Goal: Check status: Check status

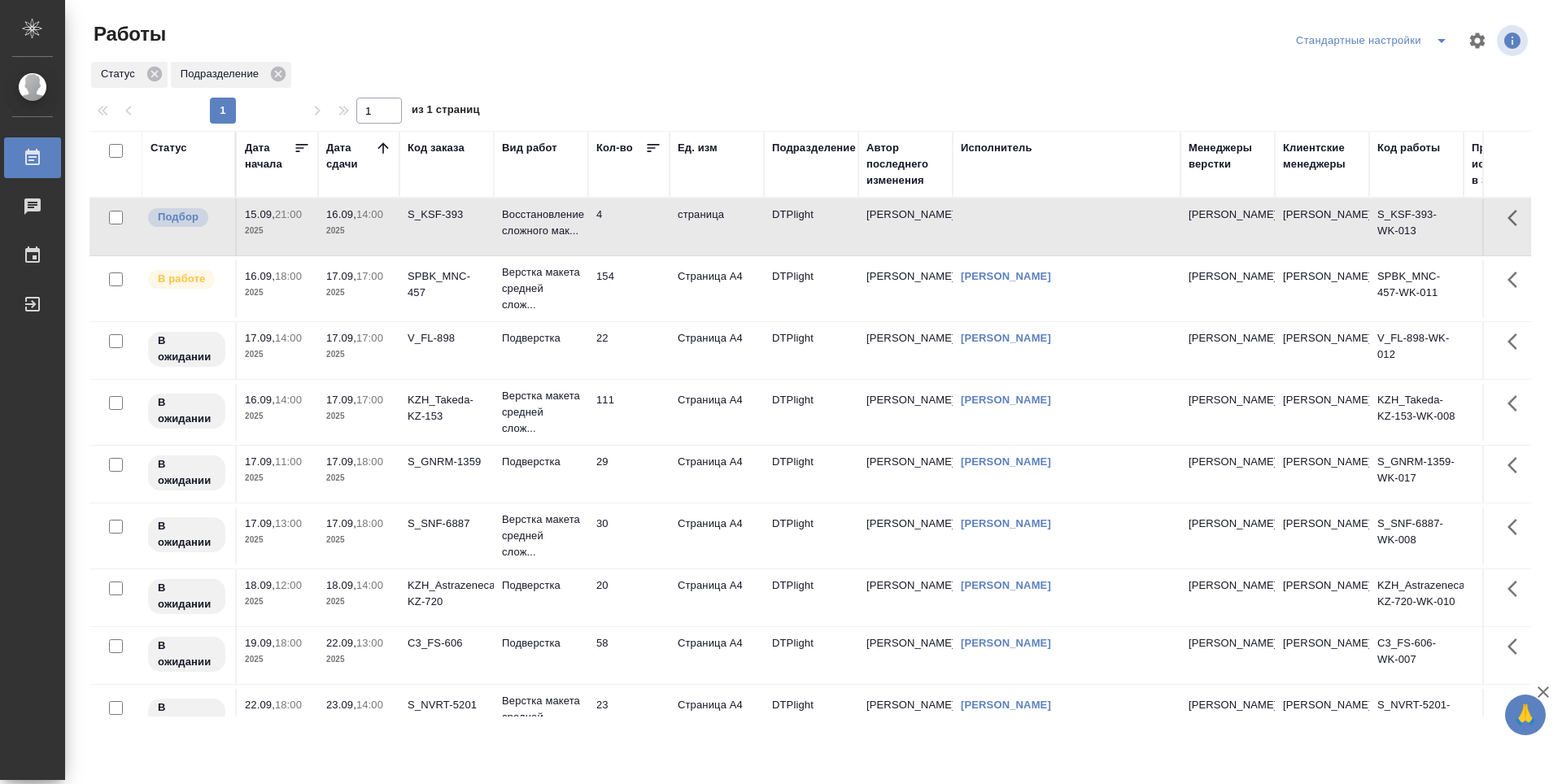
click at [642, 544] on td "30" at bounding box center [628, 536] width 82 height 57
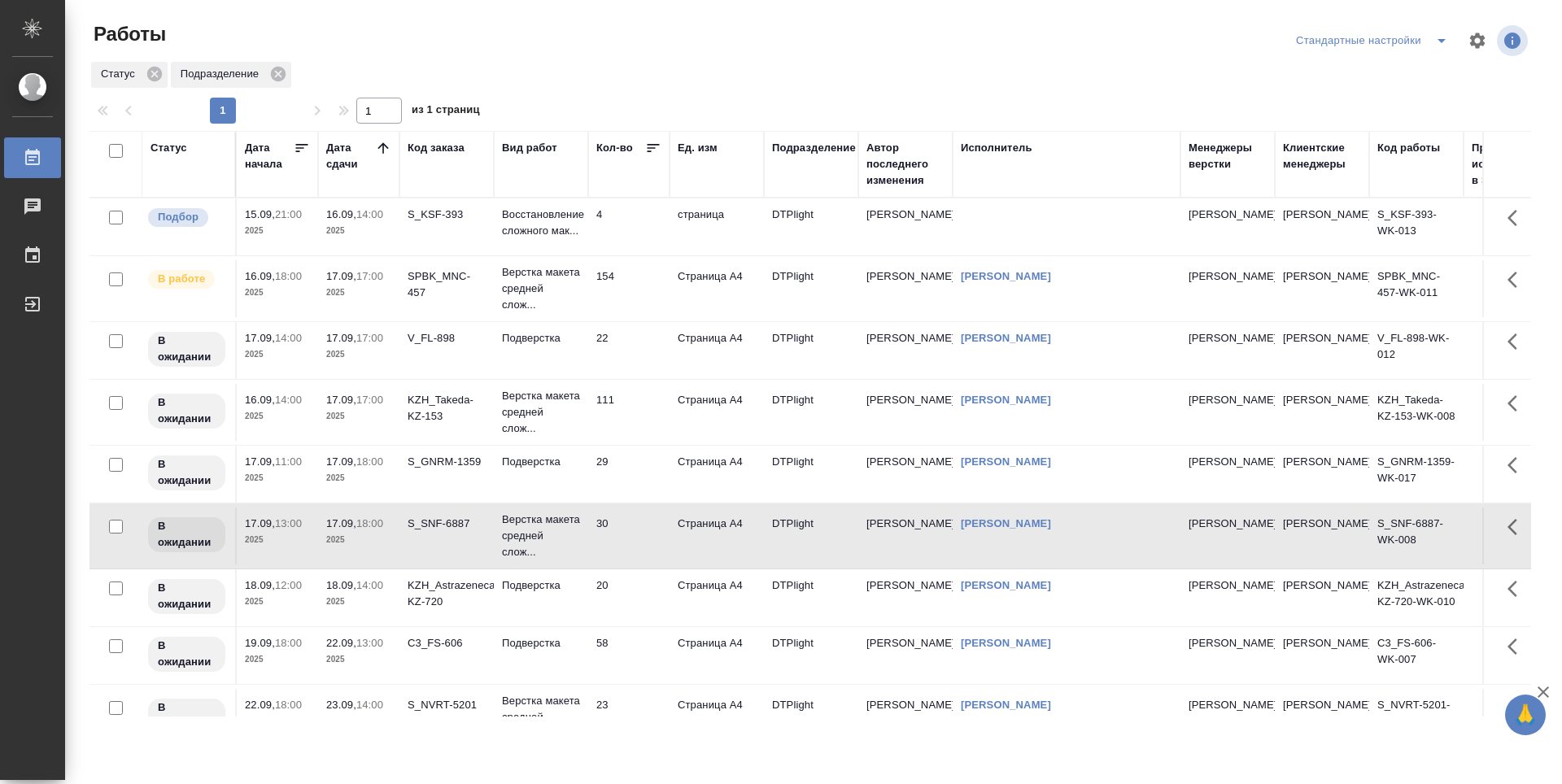
click at [625, 293] on td "154" at bounding box center [628, 289] width 82 height 57
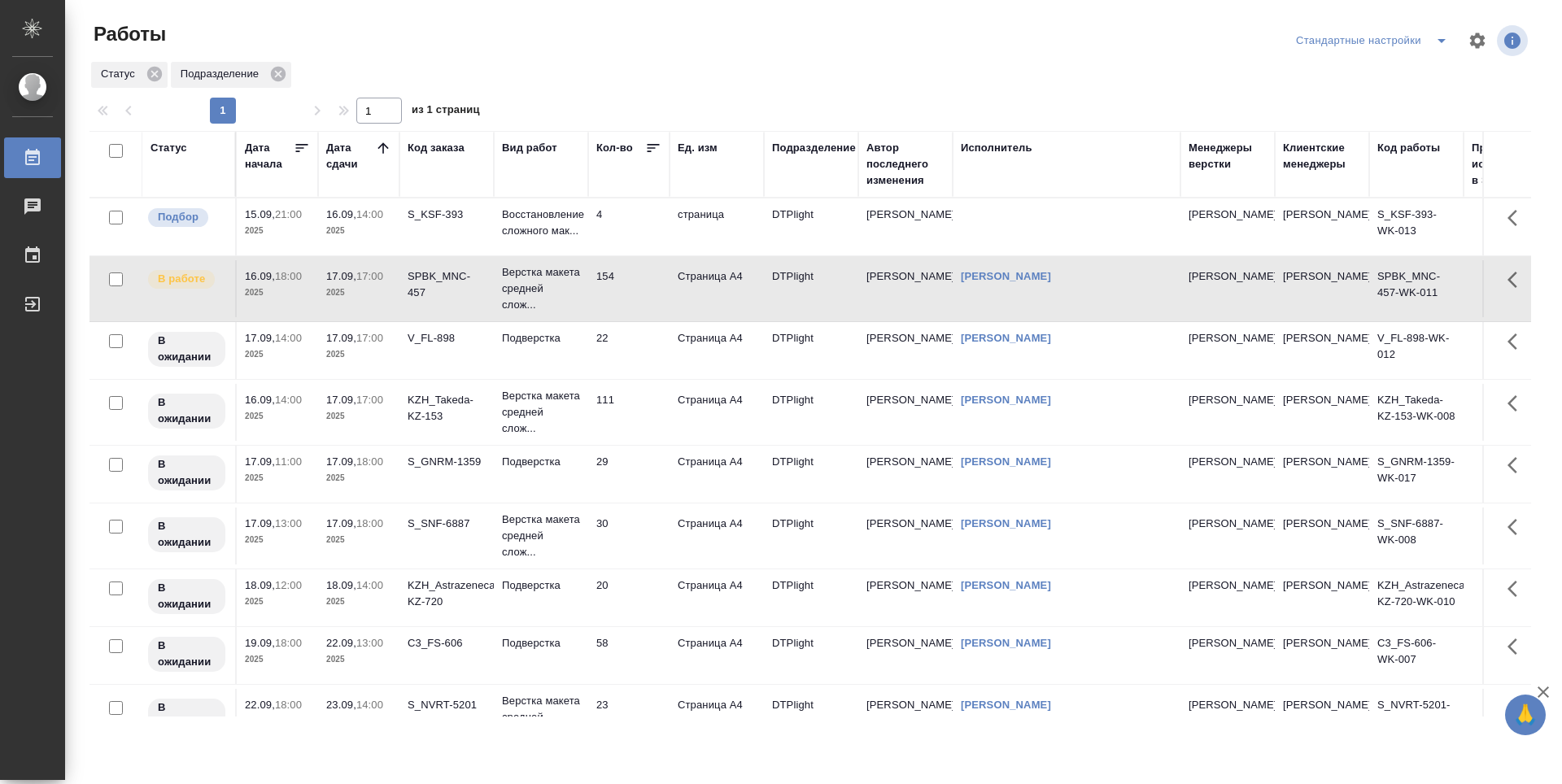
click at [640, 541] on td "30" at bounding box center [628, 536] width 82 height 57
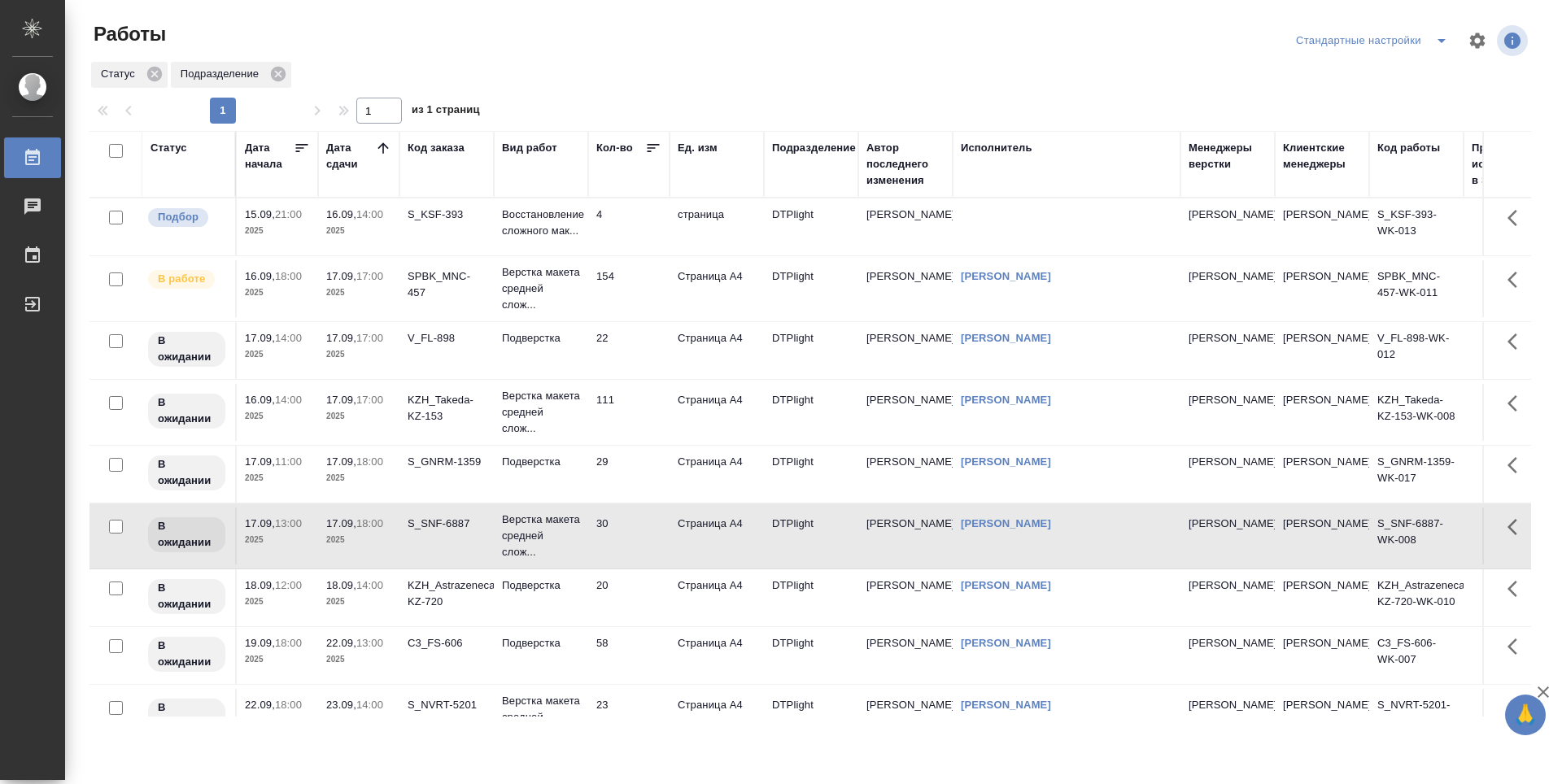
click at [640, 541] on td "30" at bounding box center [628, 536] width 82 height 57
click at [639, 290] on td "154" at bounding box center [628, 289] width 82 height 57
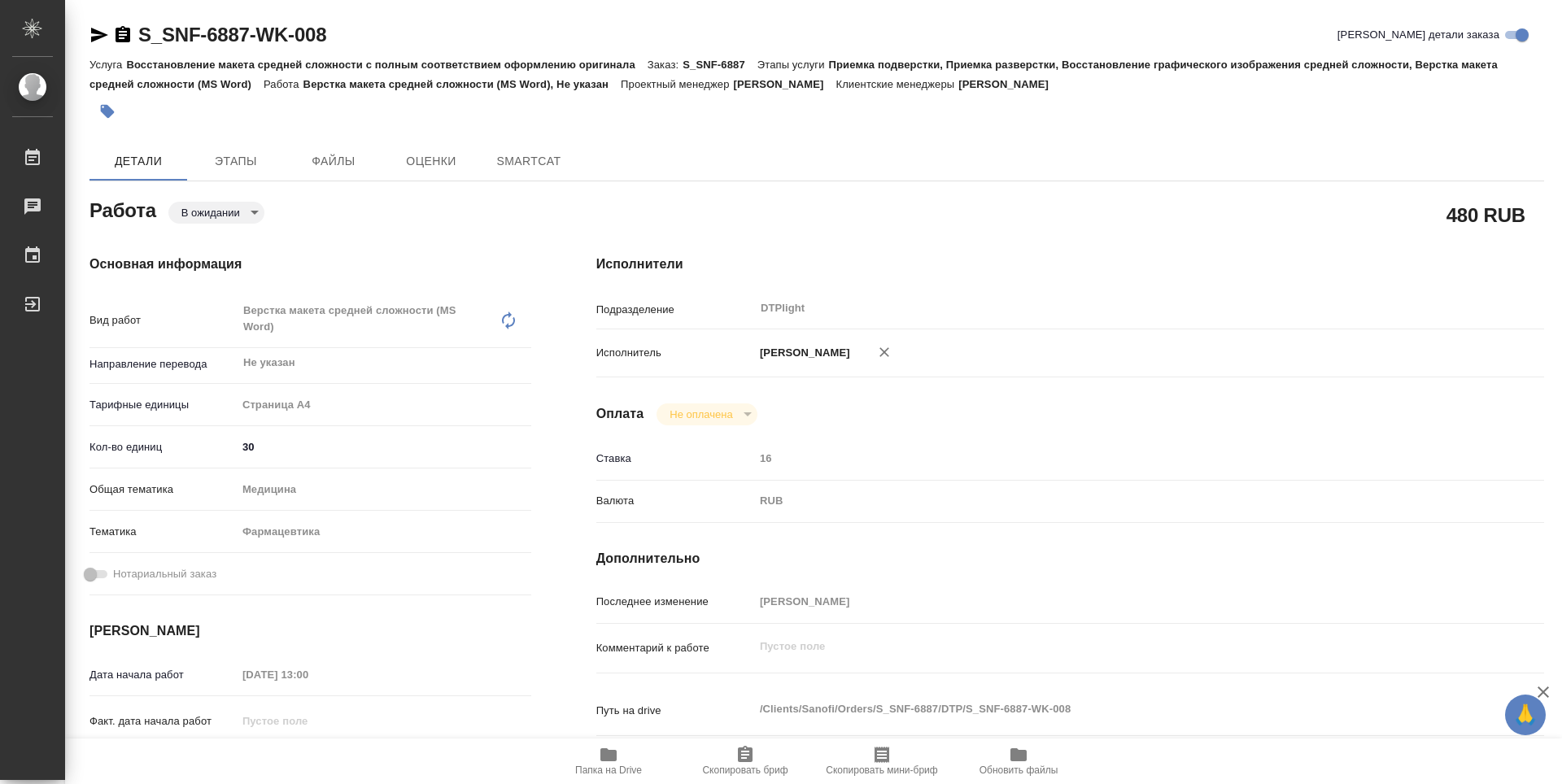
type textarea "x"
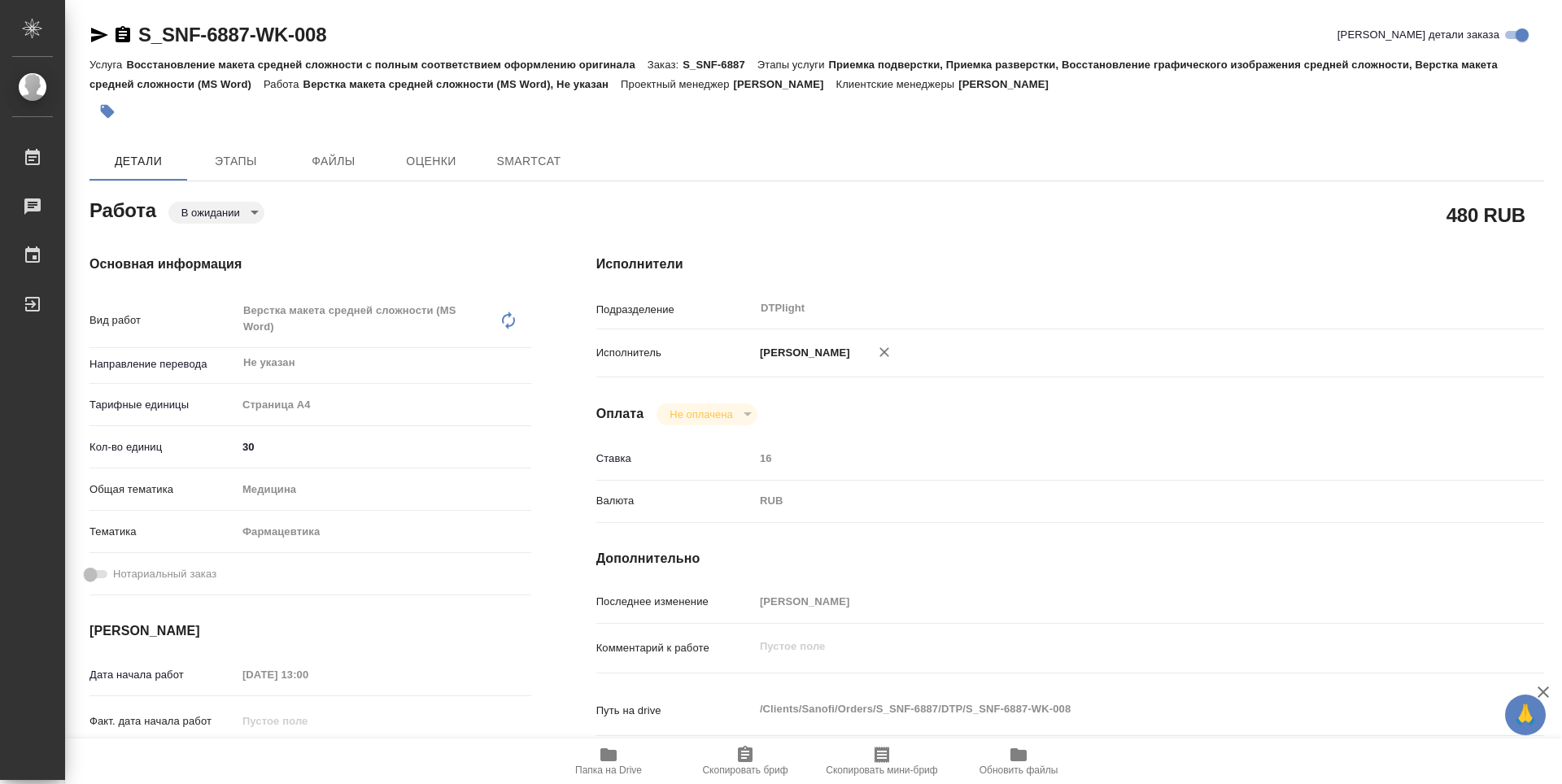
type textarea "x"
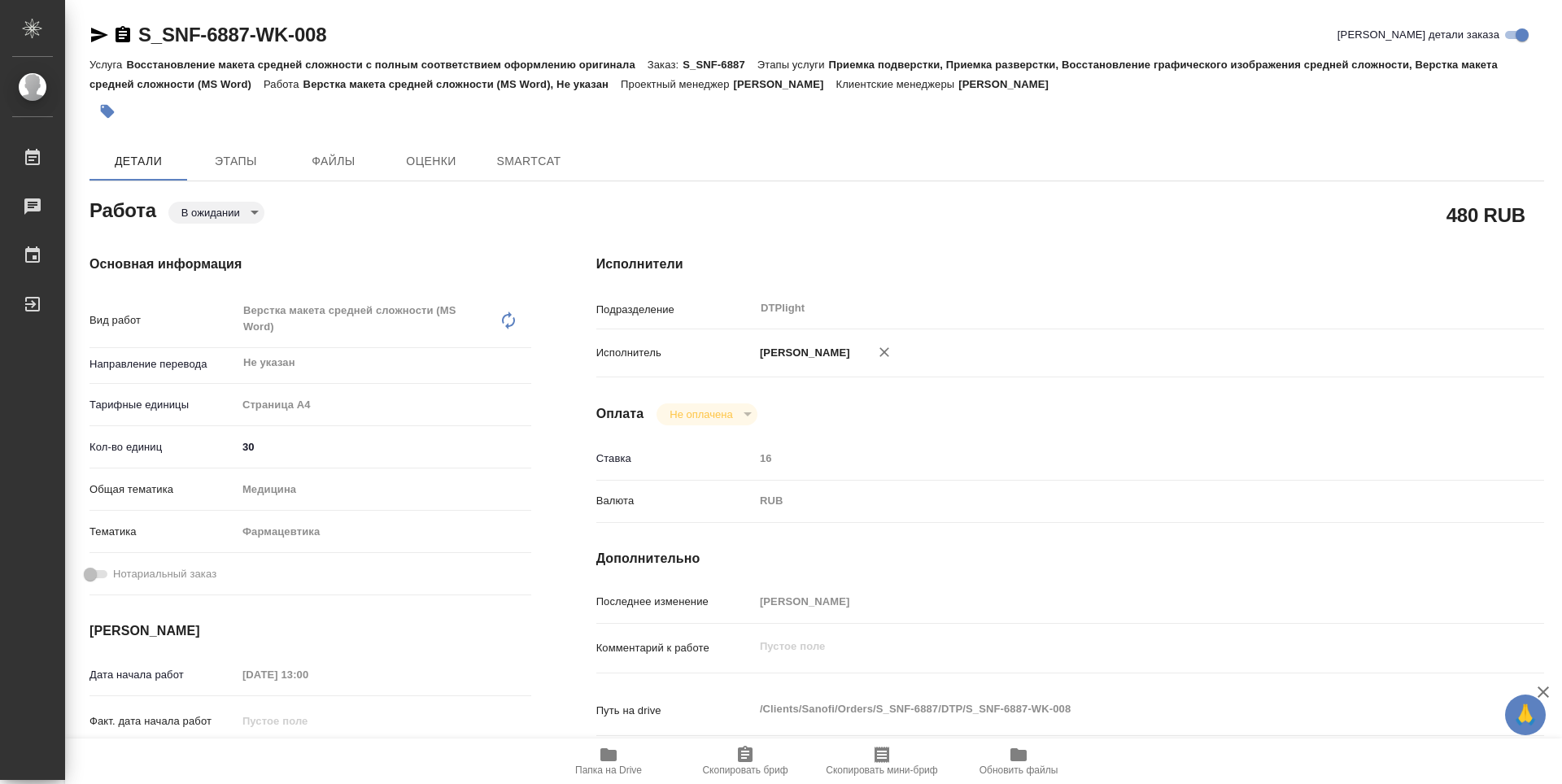
type textarea "x"
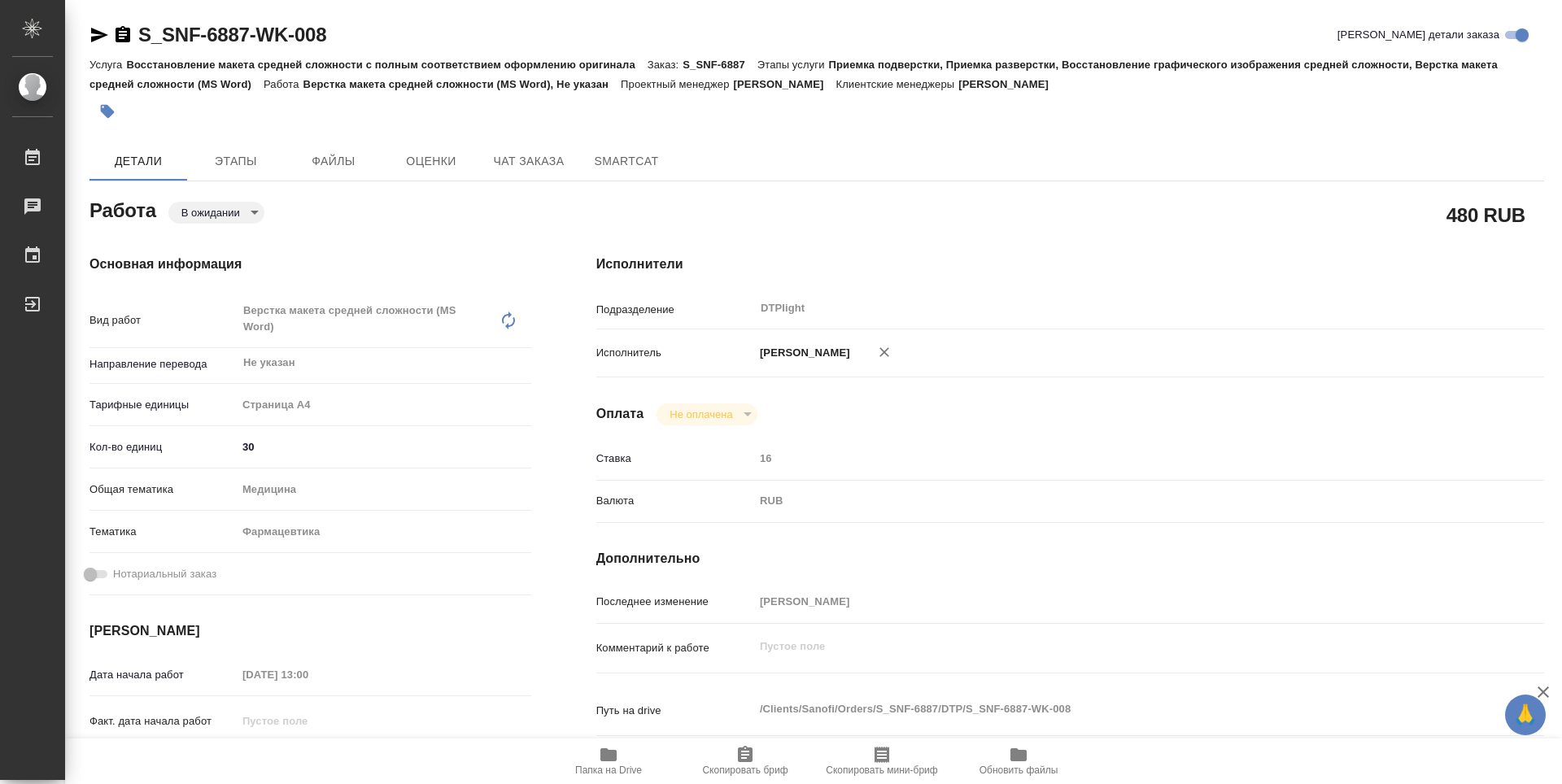
type textarea "x"
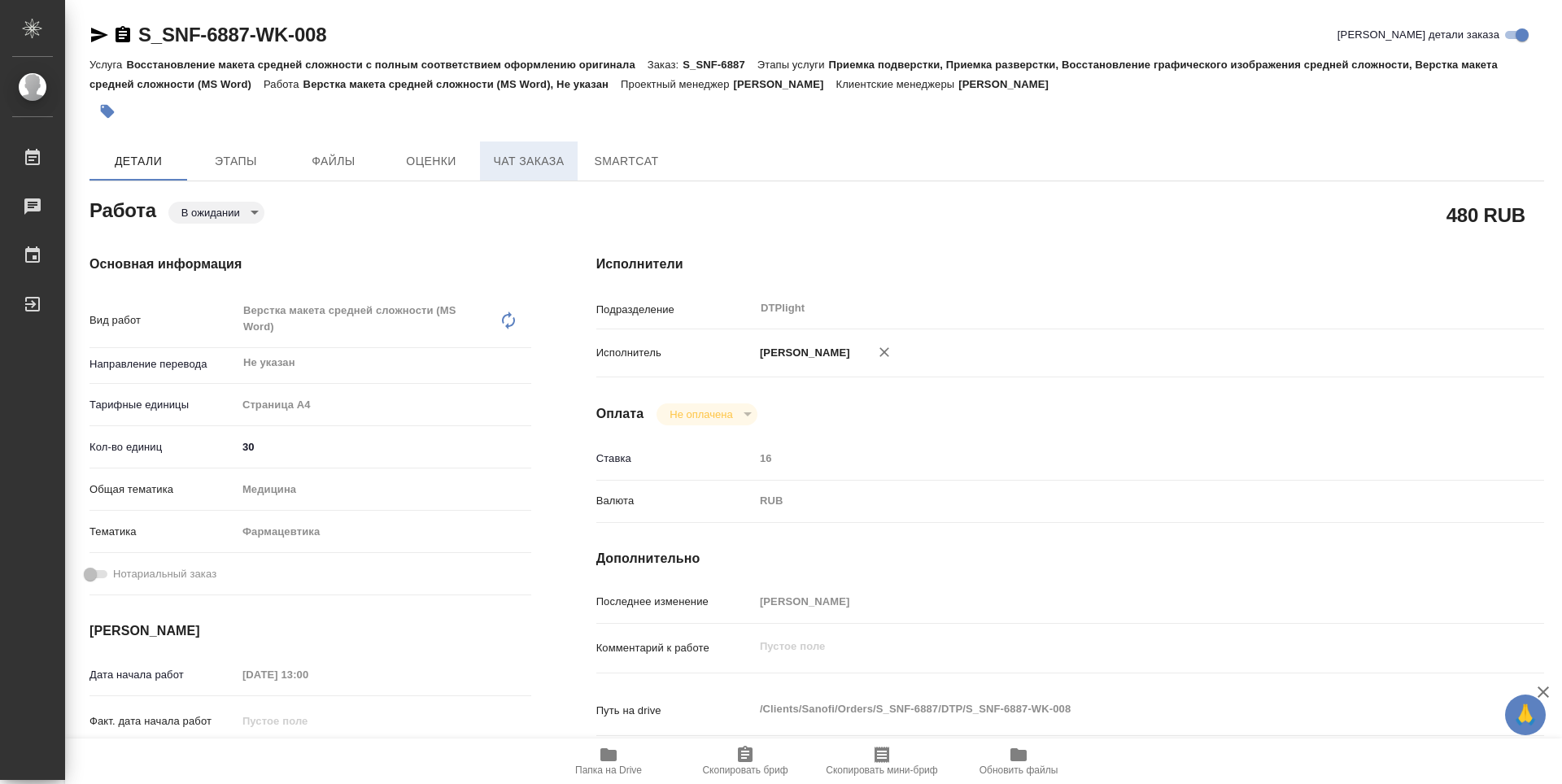
click at [531, 172] on button "Чат заказа" at bounding box center [529, 161] width 98 height 39
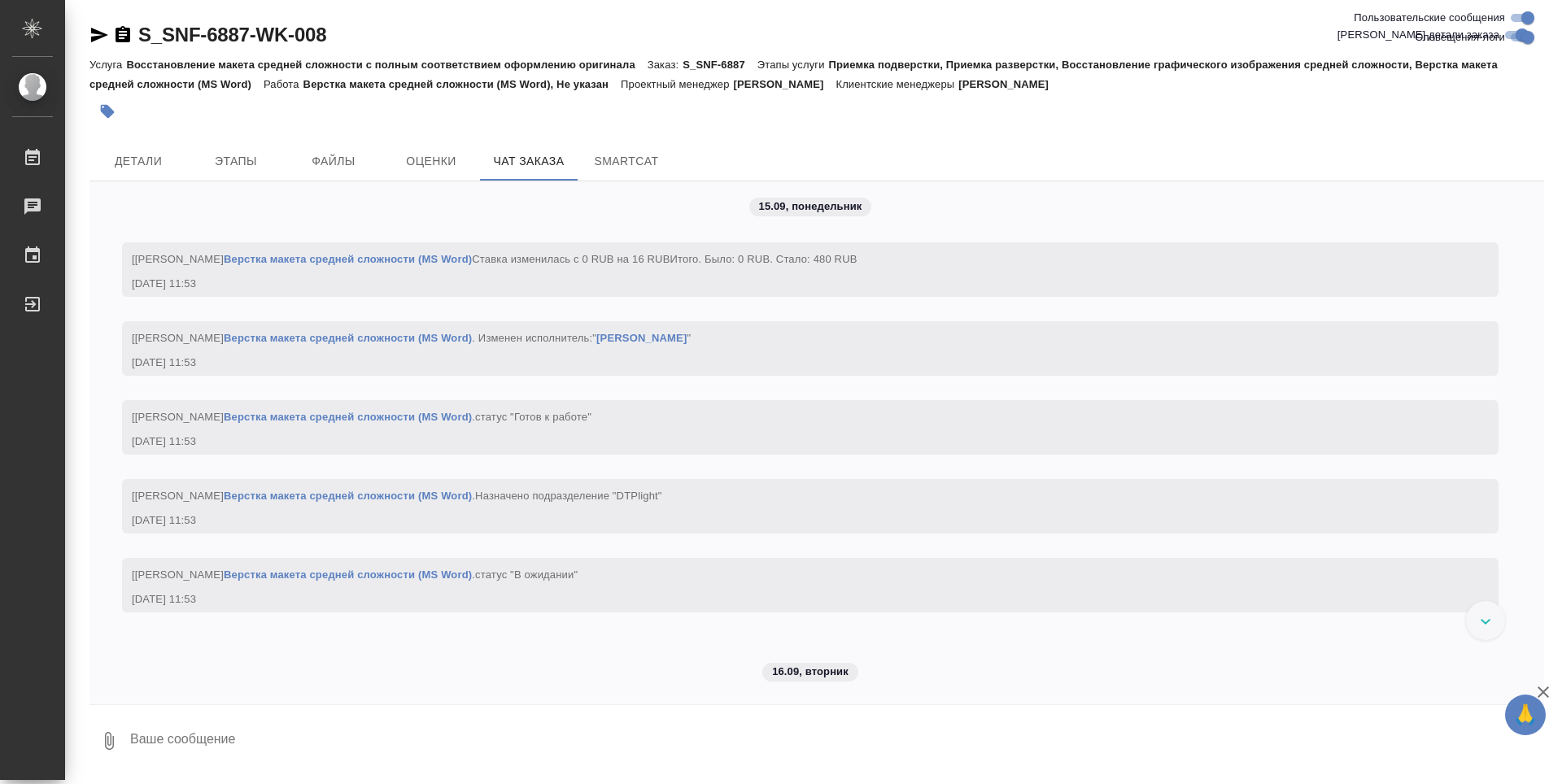
scroll to position [5876, 0]
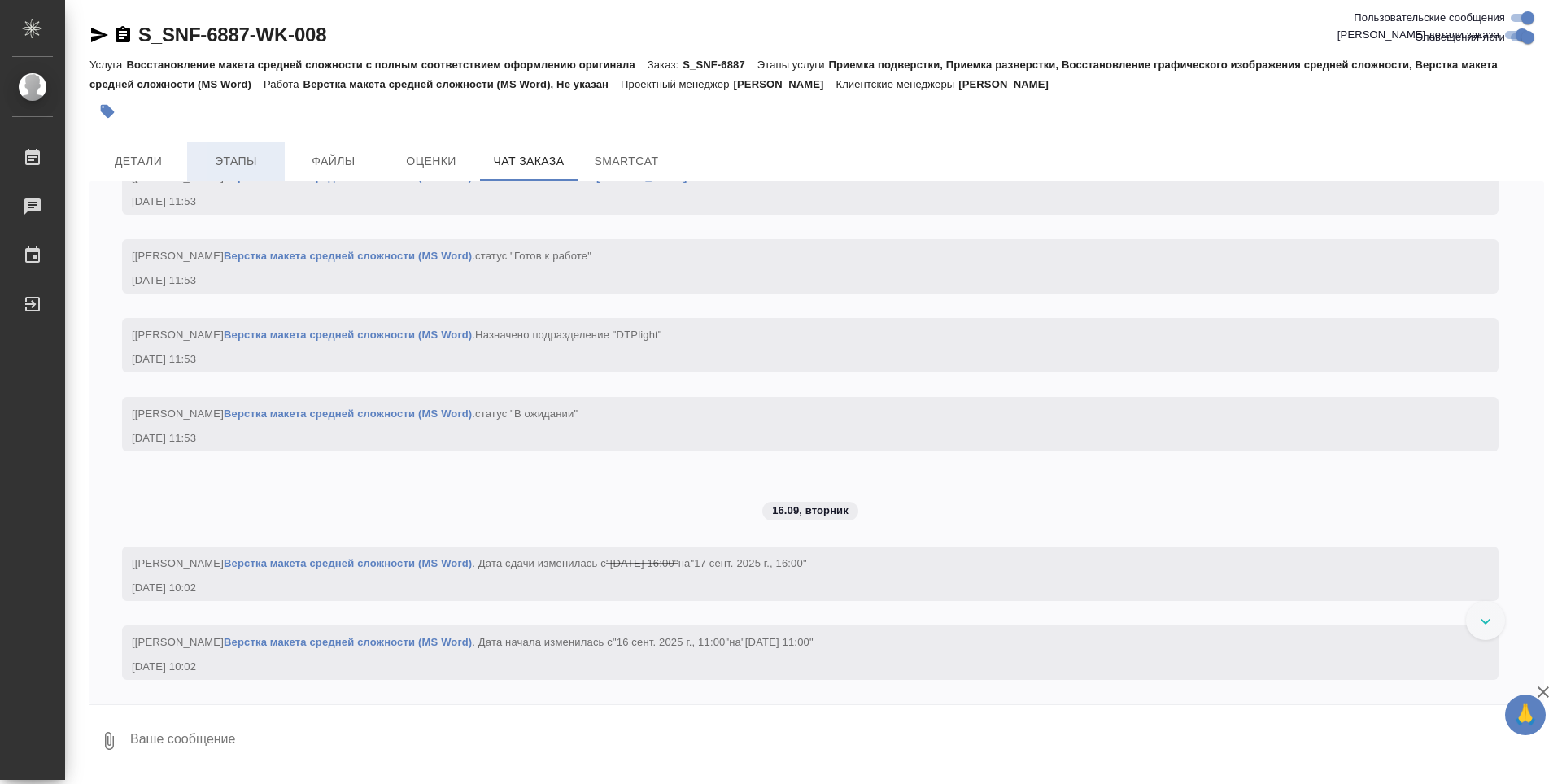
click at [236, 164] on span "Этапы" at bounding box center [236, 161] width 78 height 21
